Goal: Information Seeking & Learning: Learn about a topic

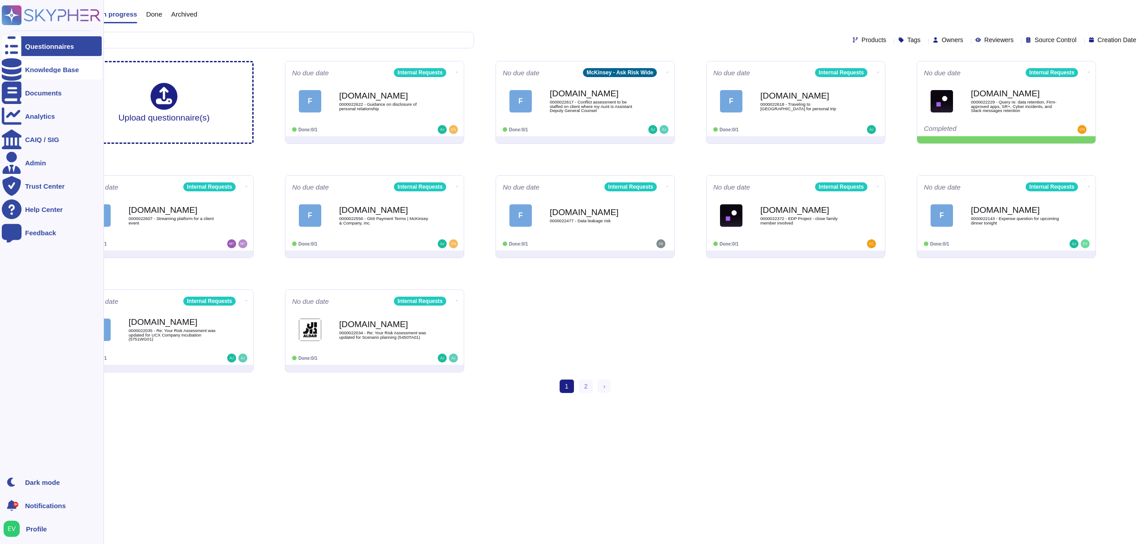
click at [29, 70] on div "Knowledge Base" at bounding box center [52, 69] width 54 height 7
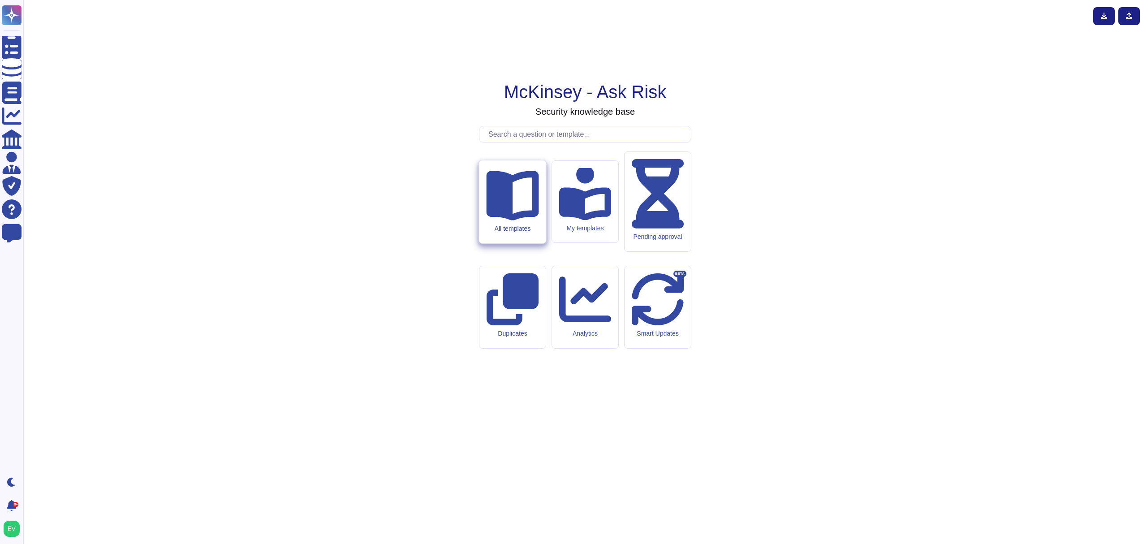
click at [516, 243] on div "All templates" at bounding box center [512, 201] width 67 height 83
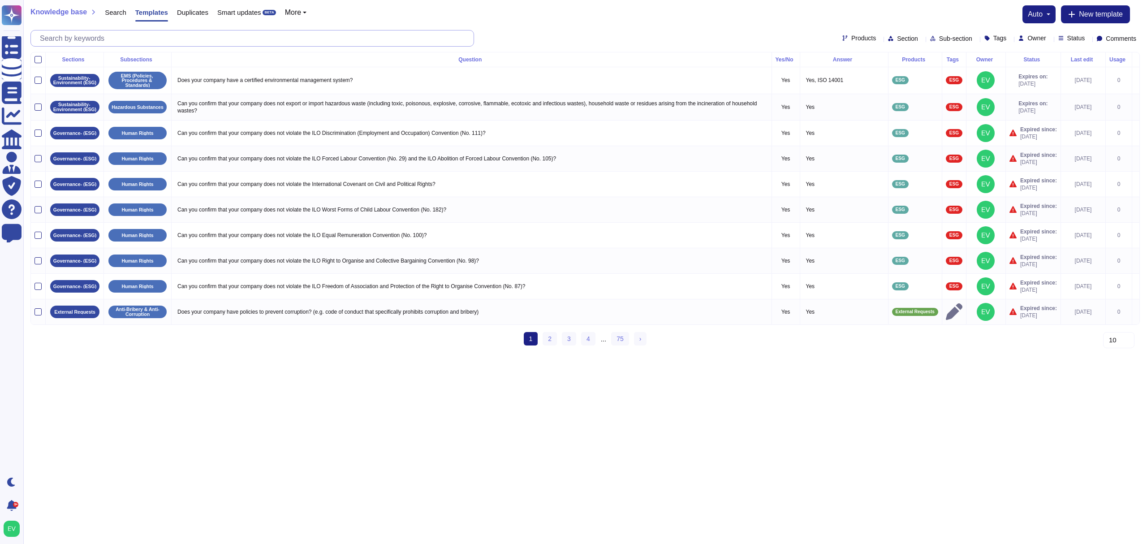
click at [160, 44] on input "text" at bounding box center [254, 38] width 438 height 16
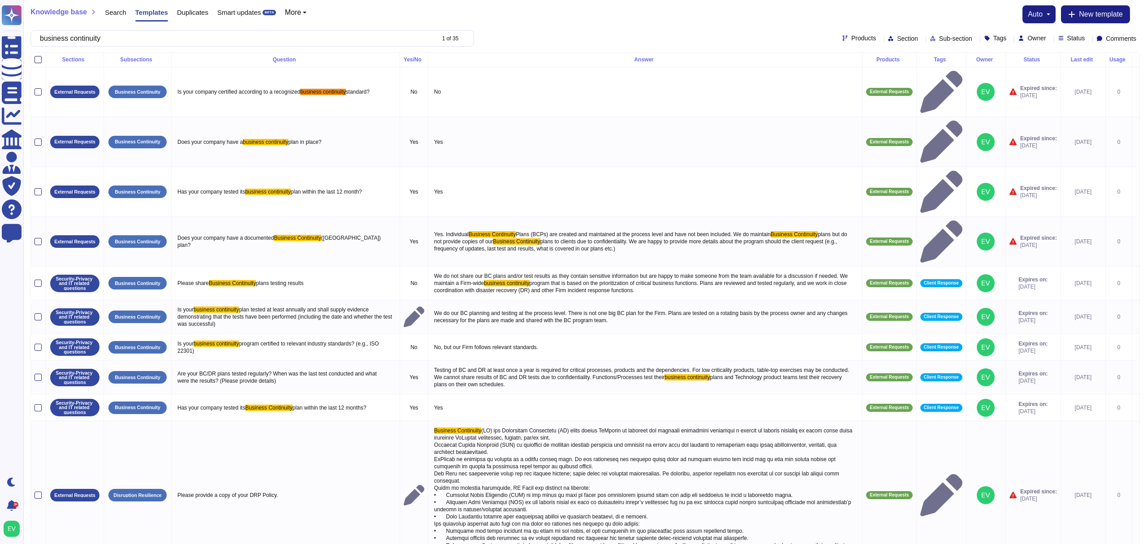
type input "business continuity"
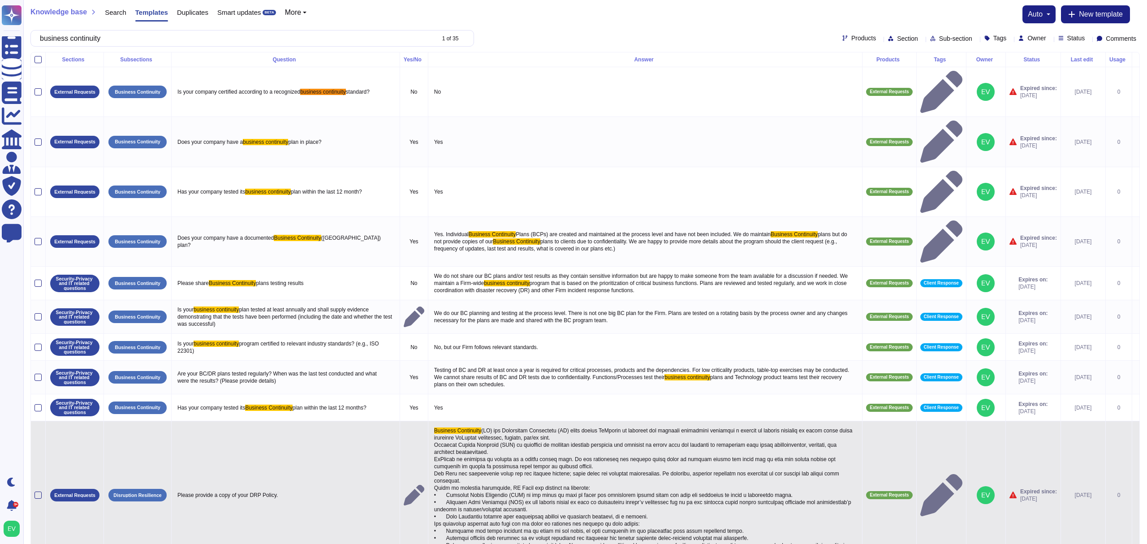
click at [526, 442] on span at bounding box center [644, 495] width 420 height 135
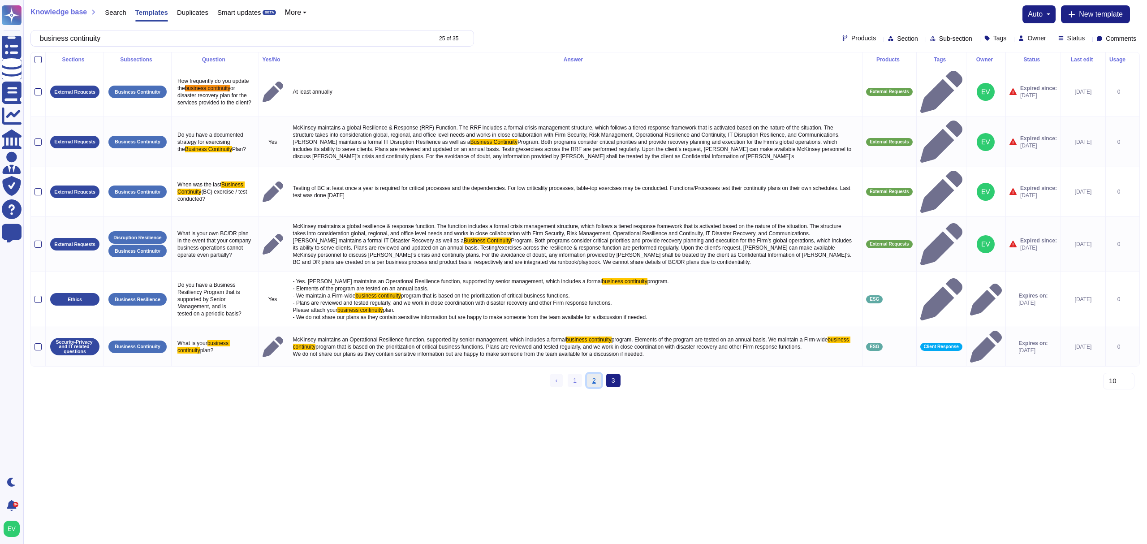
click at [592, 374] on link "2" at bounding box center [594, 380] width 14 height 13
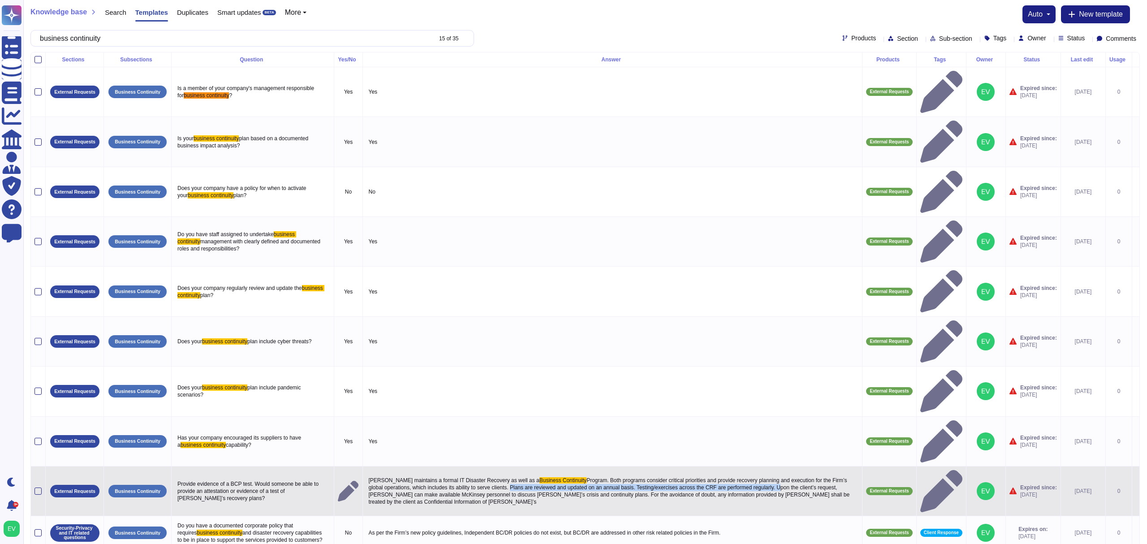
drag, startPoint x: 491, startPoint y: 303, endPoint x: 753, endPoint y: 306, distance: 262.2
click at [753, 477] on span "Program. Both programs consider critical priorities and provide recovery planni…" at bounding box center [610, 491] width 483 height 28
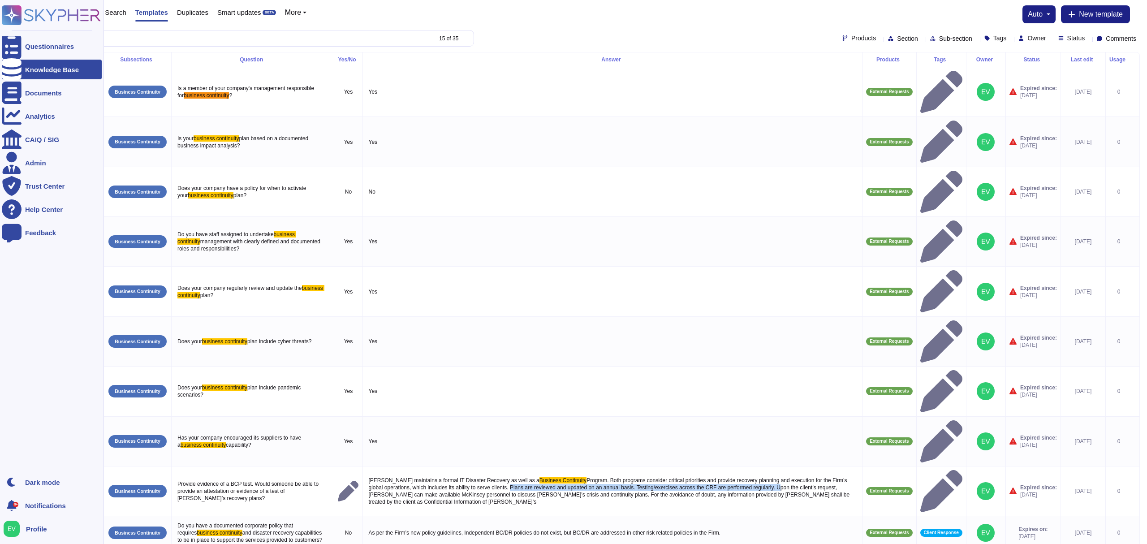
copy span "Plans are reviewed and updated on an annual basis. Testing/exercises across the…"
